Goal: Task Accomplishment & Management: Use online tool/utility

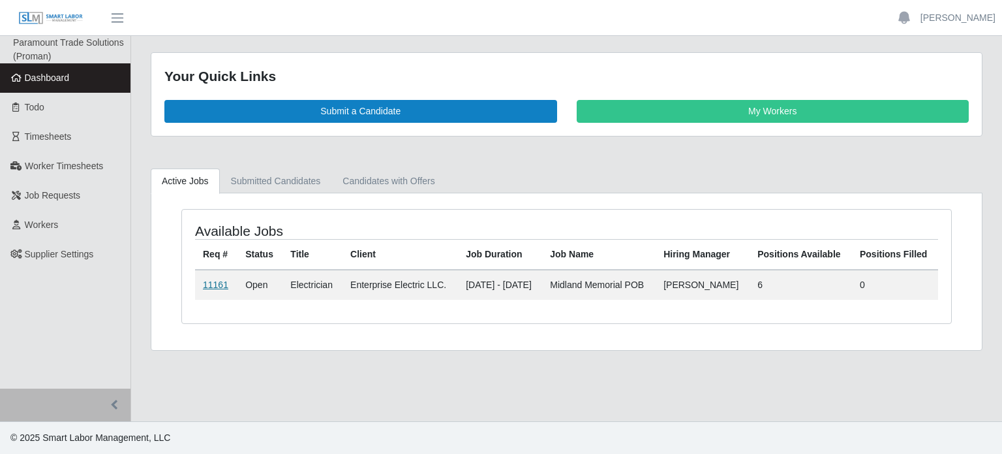
click at [211, 286] on link "11161" at bounding box center [215, 284] width 25 height 10
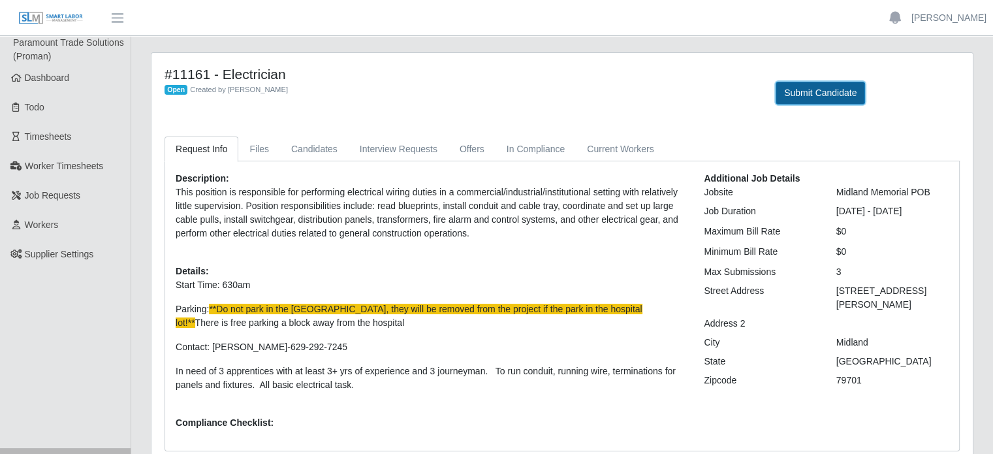
click at [827, 91] on button "Submit Candidate" at bounding box center [819, 93] width 89 height 23
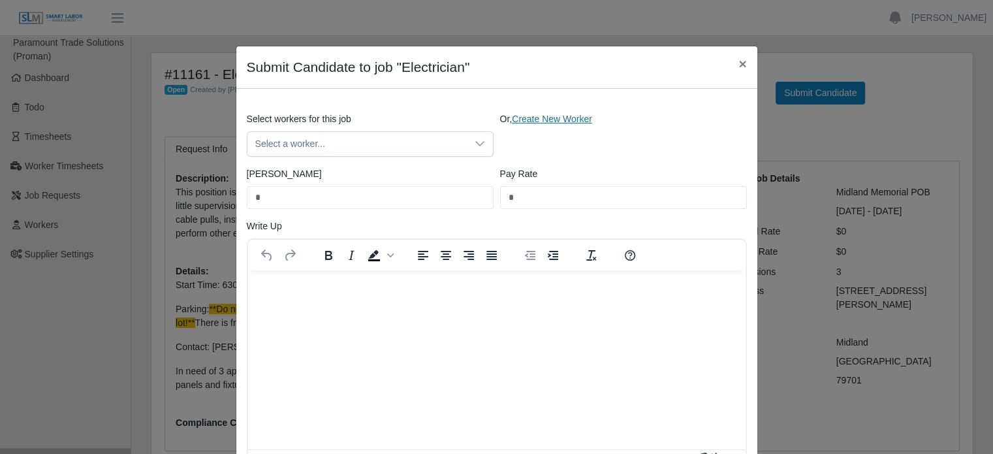
click at [555, 121] on link "Create New Worker" at bounding box center [552, 119] width 80 height 10
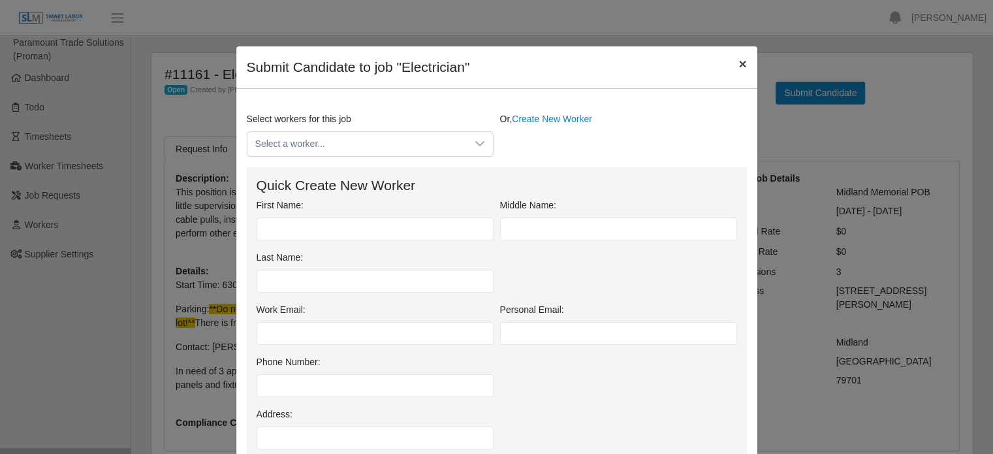
click at [738, 69] on span "×" at bounding box center [742, 63] width 8 height 15
